Goal: Obtain resource: Download file/media

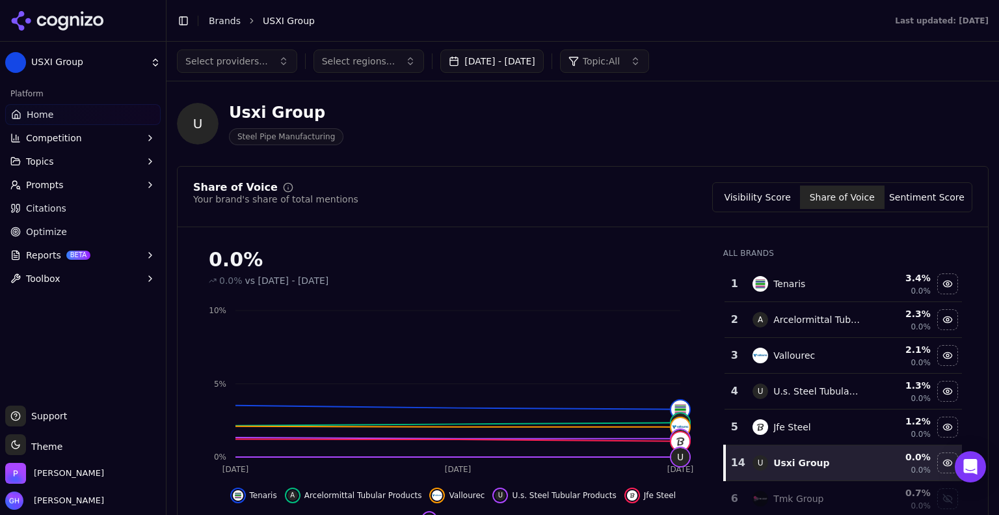
click at [84, 15] on icon at bounding box center [57, 21] width 94 height 20
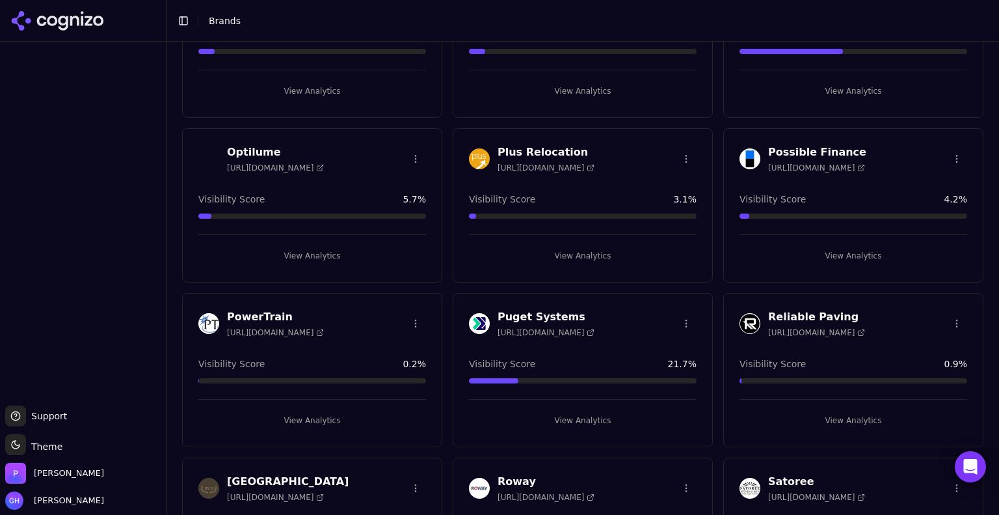
scroll to position [2274, 0]
click at [571, 412] on button "View Analytics" at bounding box center [583, 419] width 228 height 21
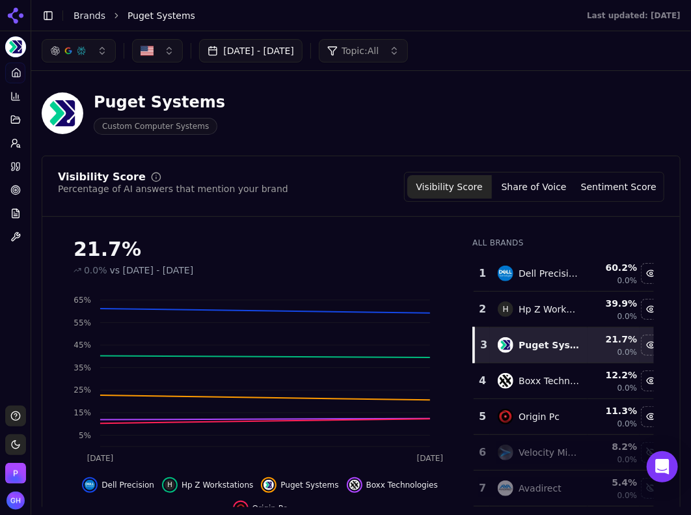
click at [617, 109] on div "Puget Systems Custom Computer Systems" at bounding box center [333, 113] width 583 height 43
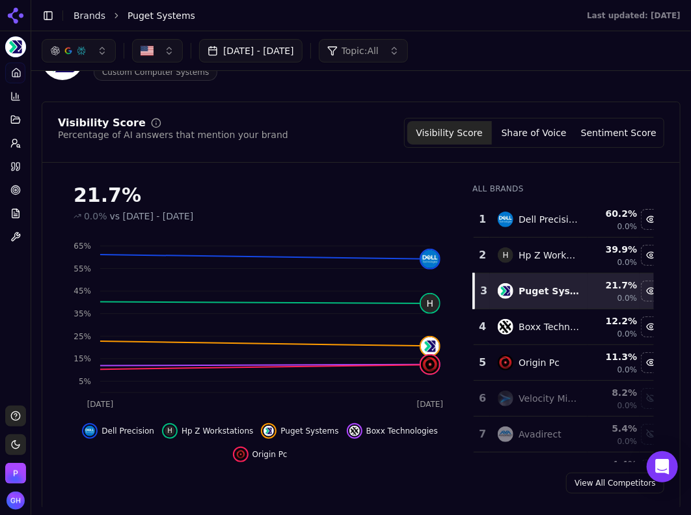
scroll to position [64, 0]
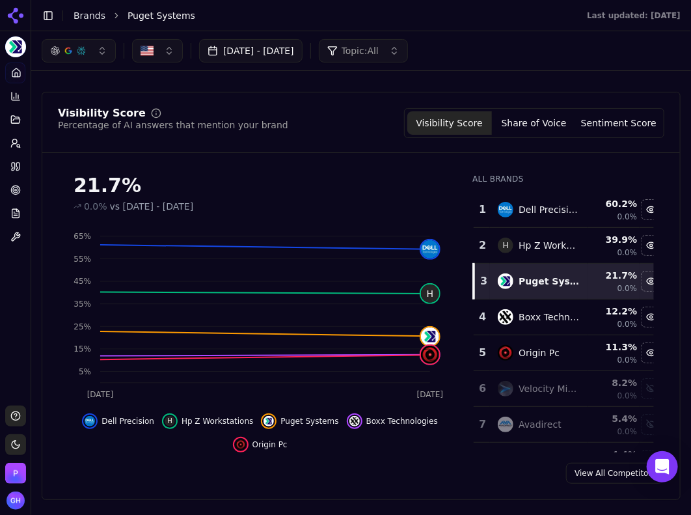
click at [531, 130] on button "Share of Voice" at bounding box center [534, 122] width 85 height 23
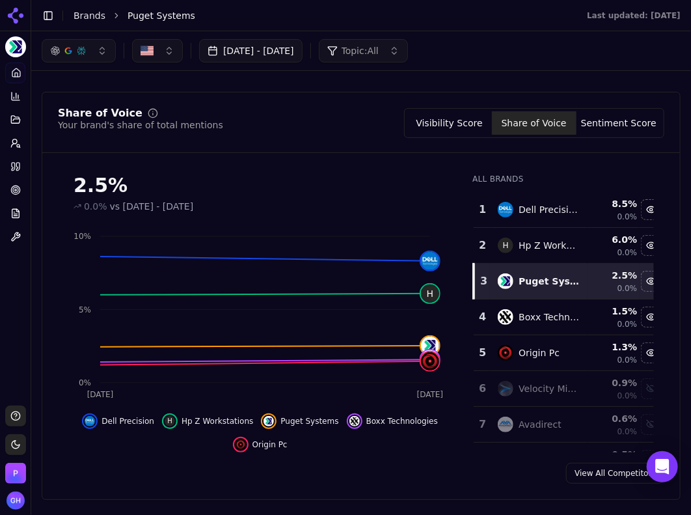
click at [489, 79] on div "Puget Systems Custom Computer Systems" at bounding box center [361, 50] width 639 height 64
click at [602, 123] on button "Sentiment Score" at bounding box center [618, 122] width 85 height 23
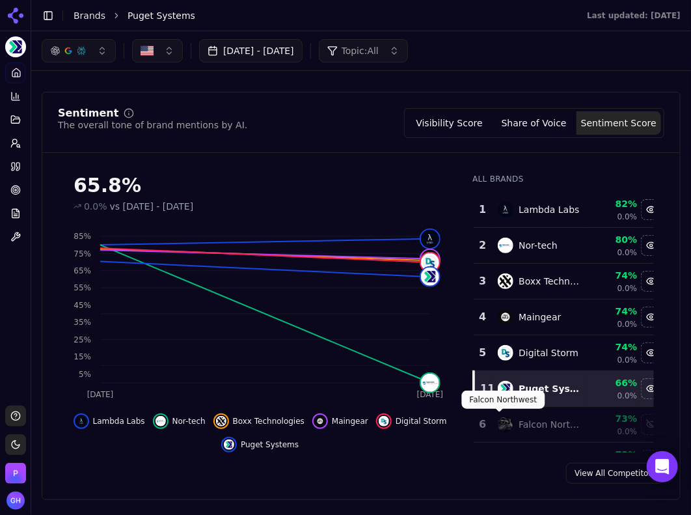
click at [493, 71] on div "Puget Systems Custom Computer Systems" at bounding box center [361, 50] width 639 height 64
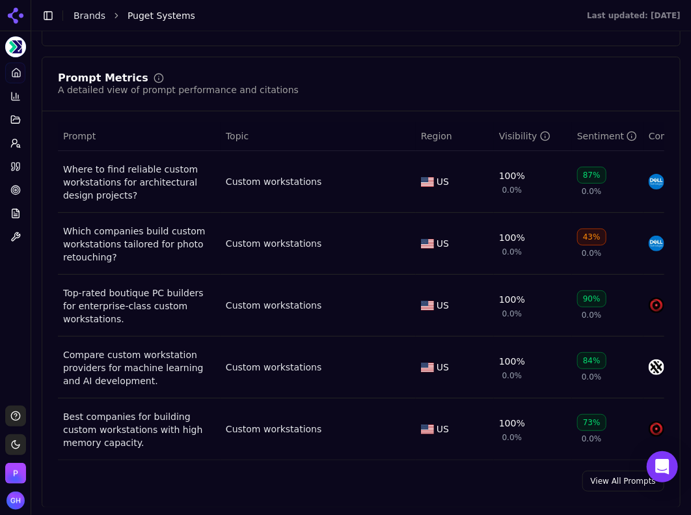
scroll to position [927, 0]
click at [604, 484] on link "View All Prompts" at bounding box center [623, 480] width 82 height 21
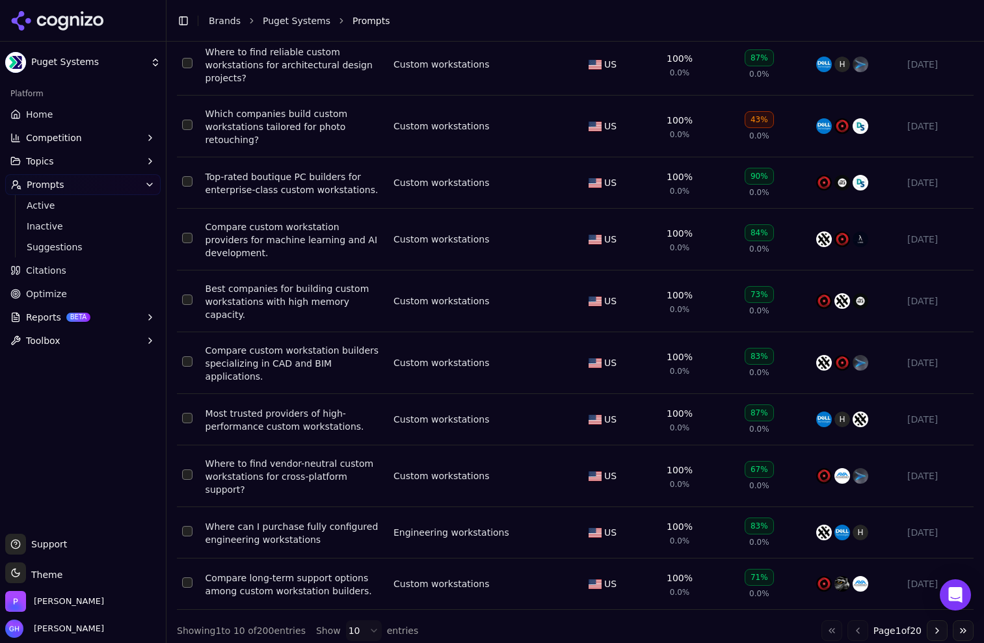
scroll to position [185, 0]
drag, startPoint x: 44, startPoint y: 273, endPoint x: 496, endPoint y: 419, distance: 474.5
click at [44, 273] on span "Citations" at bounding box center [46, 270] width 40 height 13
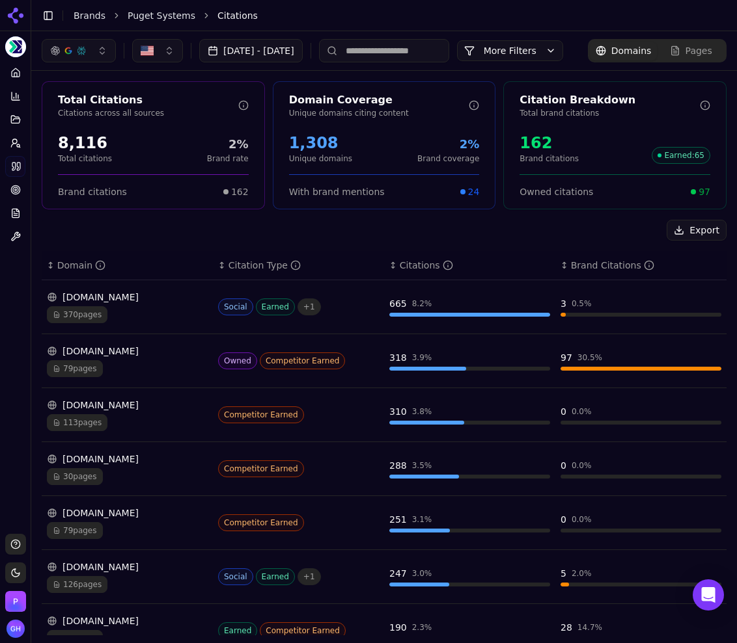
click at [161, 241] on div "Export" at bounding box center [384, 230] width 684 height 21
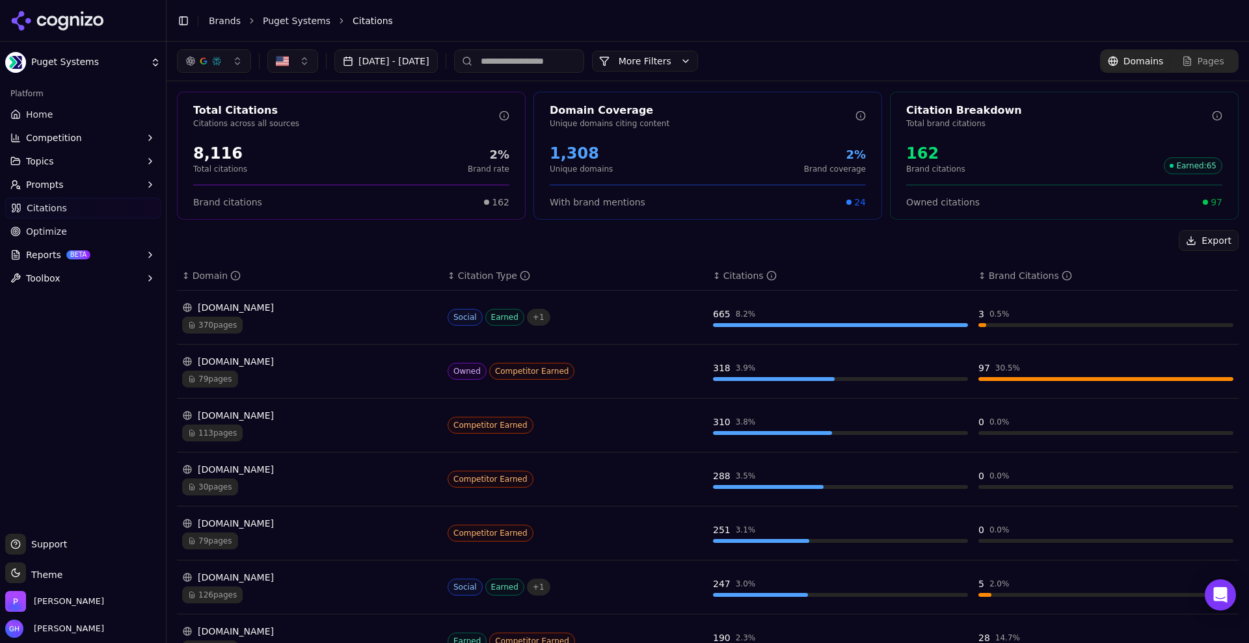
click at [53, 186] on span "Prompts" at bounding box center [45, 184] width 38 height 13
click at [46, 207] on span "Active" at bounding box center [83, 205] width 113 height 13
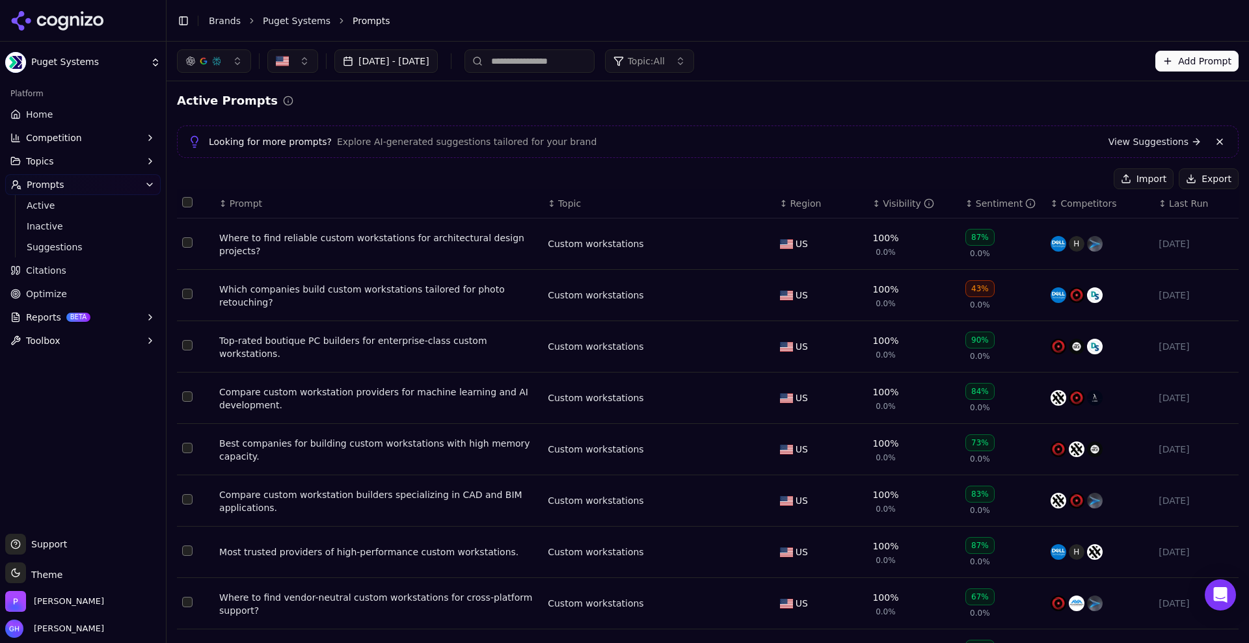
click at [724, 176] on button "Export" at bounding box center [1209, 179] width 60 height 21
click at [45, 267] on span "Citations" at bounding box center [46, 270] width 40 height 13
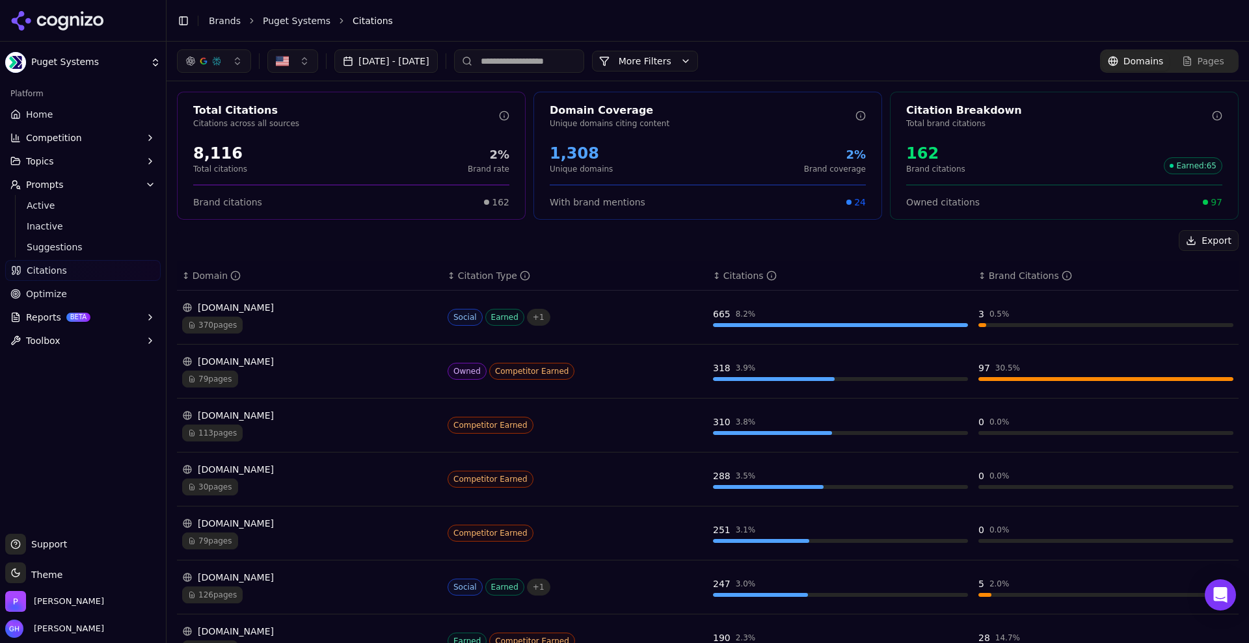
click at [724, 241] on button "Export" at bounding box center [1209, 240] width 60 height 21
